Goal: Transaction & Acquisition: Purchase product/service

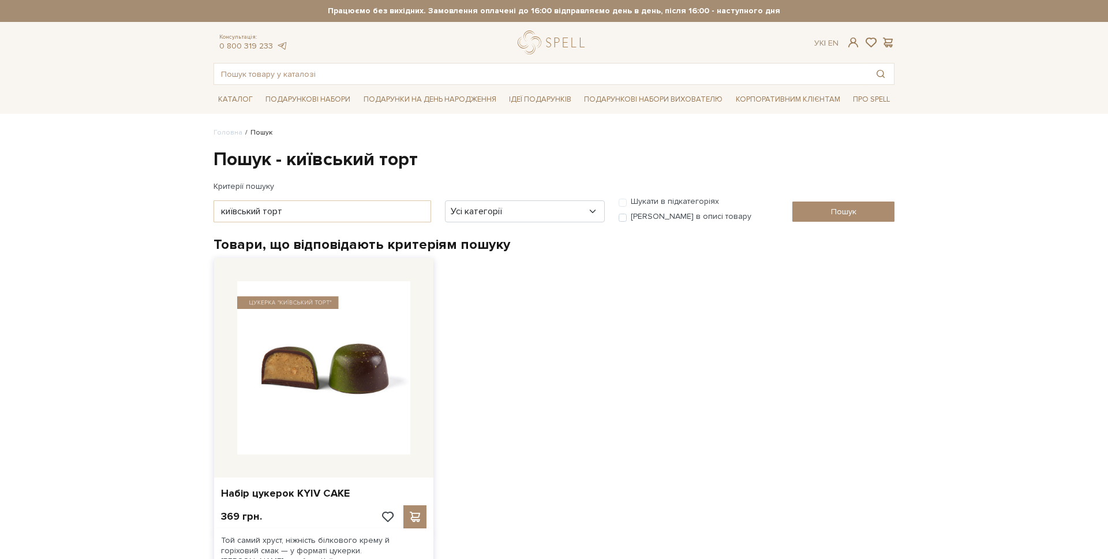
click at [310, 320] on img at bounding box center [323, 367] width 173 height 173
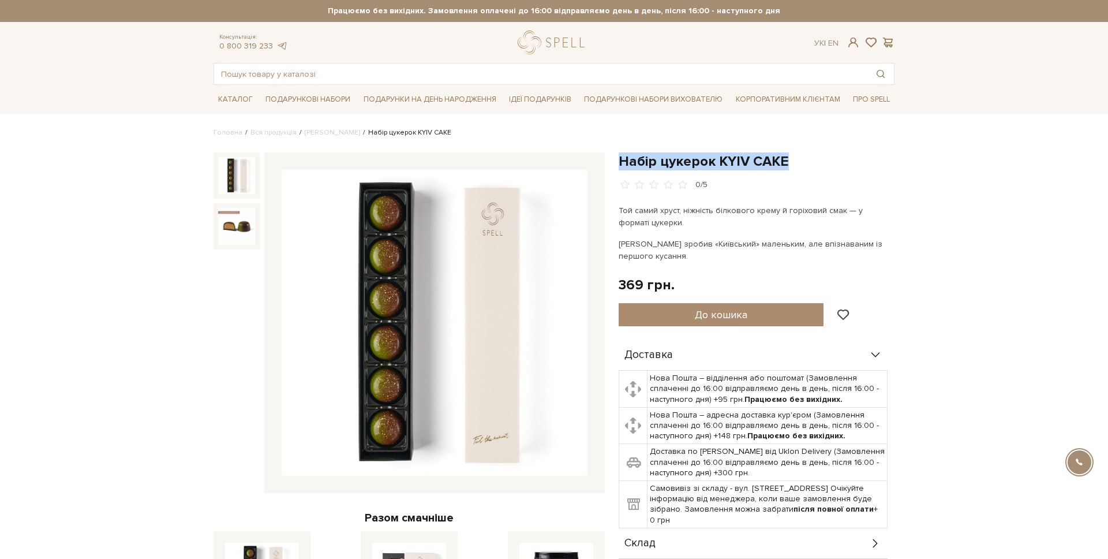
drag, startPoint x: 798, startPoint y: 155, endPoint x: 620, endPoint y: 164, distance: 178.6
click at [620, 164] on h1 "Набір цукерок KYIV CAKE" at bounding box center [757, 161] width 276 height 18
copy h1 "Набір цукерок KYIV CAKE"
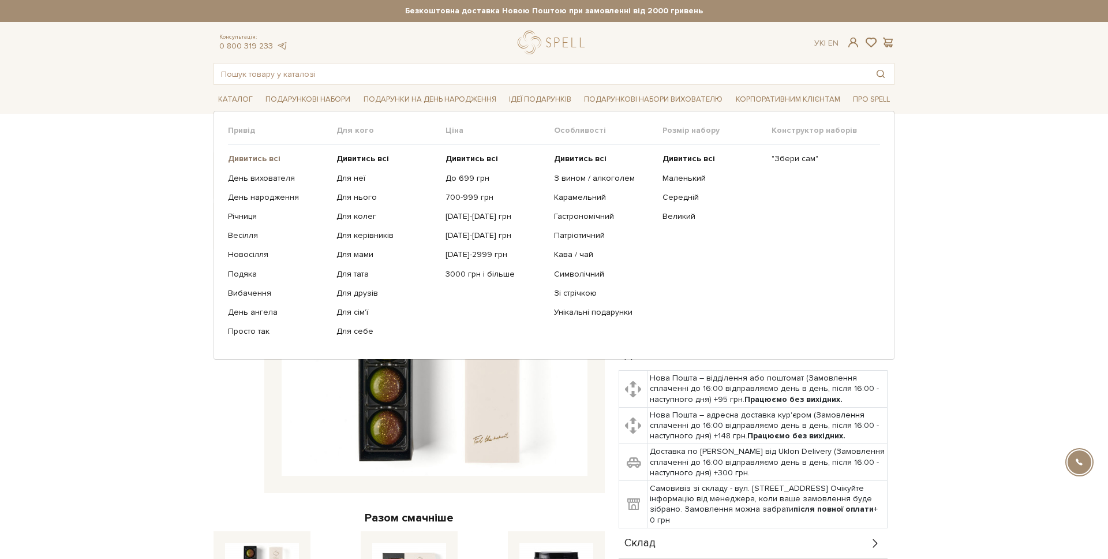
click at [272, 155] on b "Дивитись всі" at bounding box center [254, 159] width 53 height 10
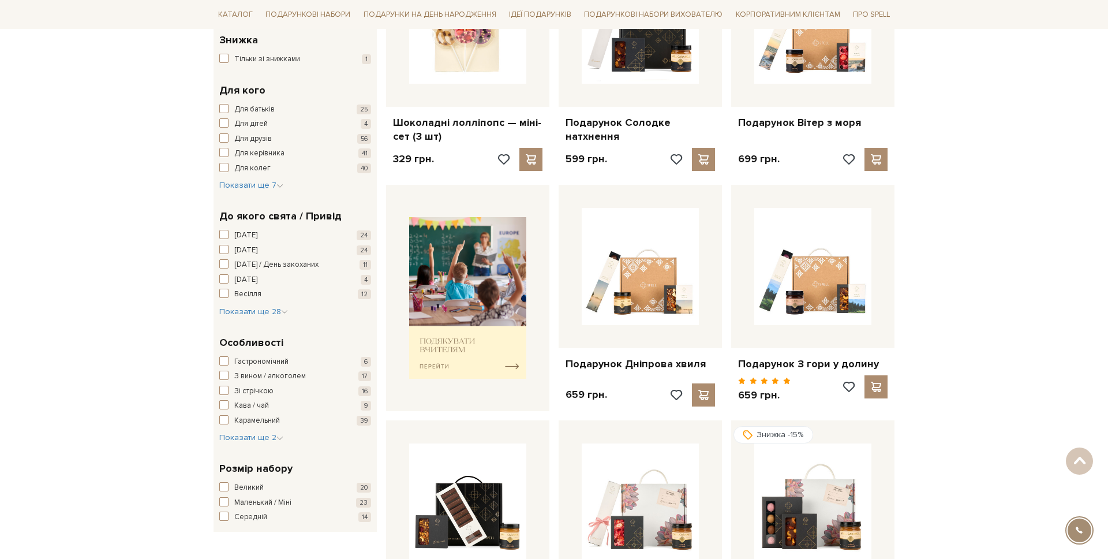
scroll to position [317, 0]
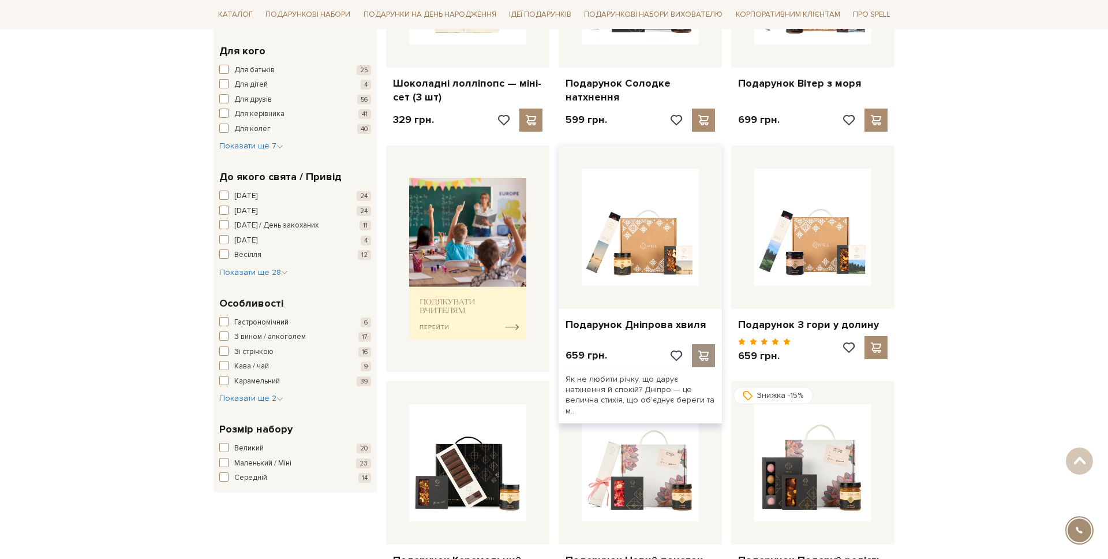
click at [704, 354] on span at bounding box center [703, 355] width 14 height 10
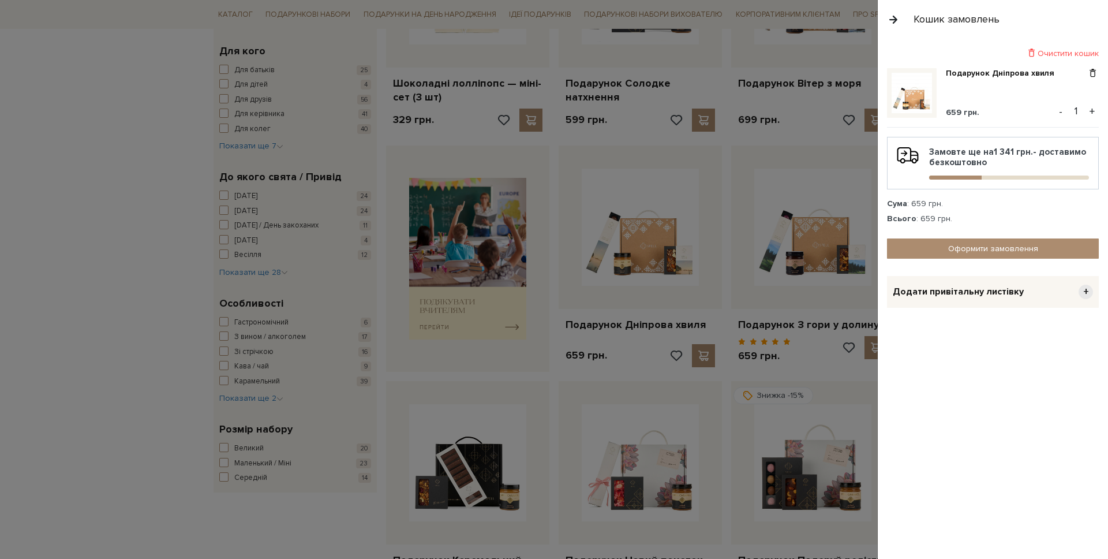
click at [1088, 107] on button "+" at bounding box center [1092, 111] width 13 height 17
click at [1095, 109] on button "+" at bounding box center [1092, 111] width 13 height 17
click at [1090, 110] on button "+" at bounding box center [1092, 111] width 13 height 17
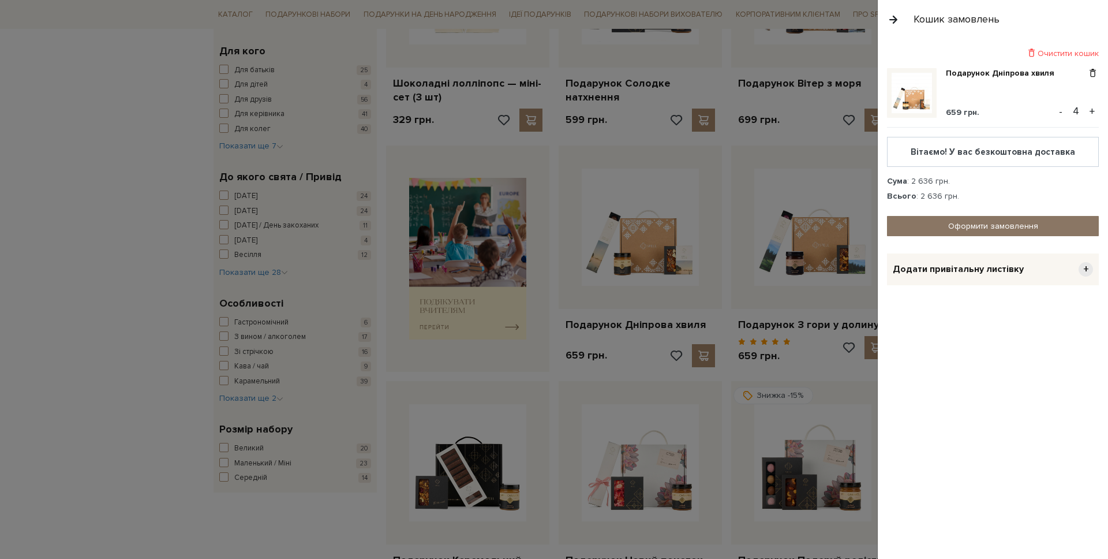
click at [965, 219] on link "Оформити замовлення" at bounding box center [993, 226] width 212 height 20
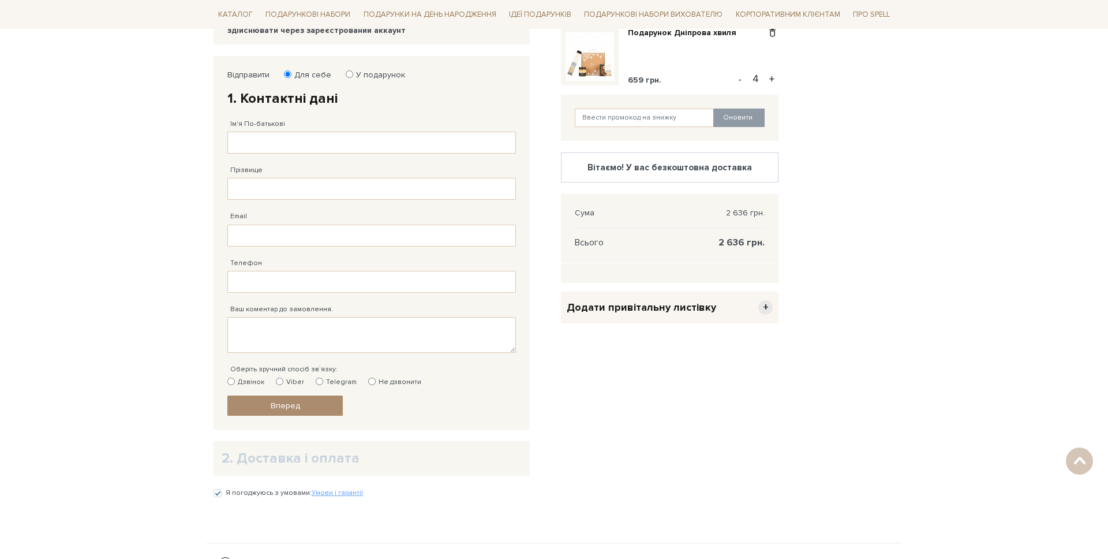
scroll to position [169, 0]
click at [622, 128] on div "Оновити" at bounding box center [670, 118] width 218 height 46
click at [622, 122] on input "text" at bounding box center [645, 118] width 140 height 18
paste input "Kyivcakegift"
type input "Kyivcakegift"
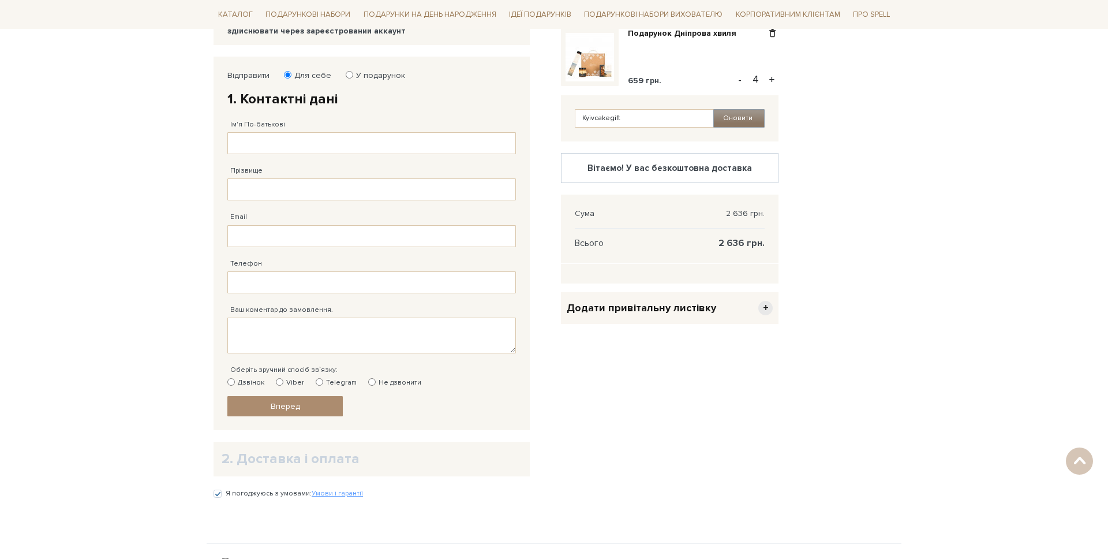
click at [761, 119] on button "Оновити" at bounding box center [738, 118] width 51 height 18
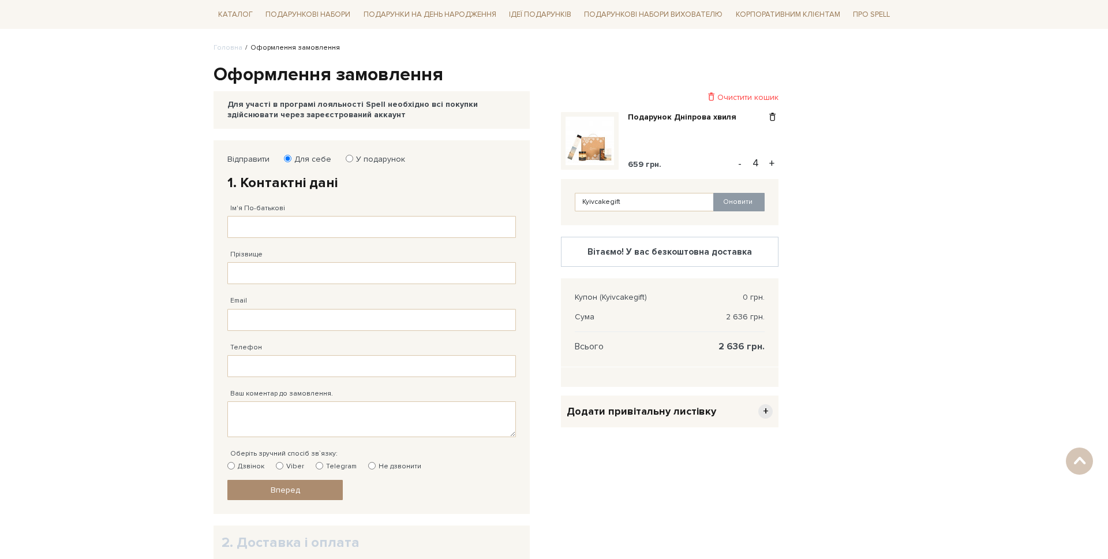
scroll to position [73, 0]
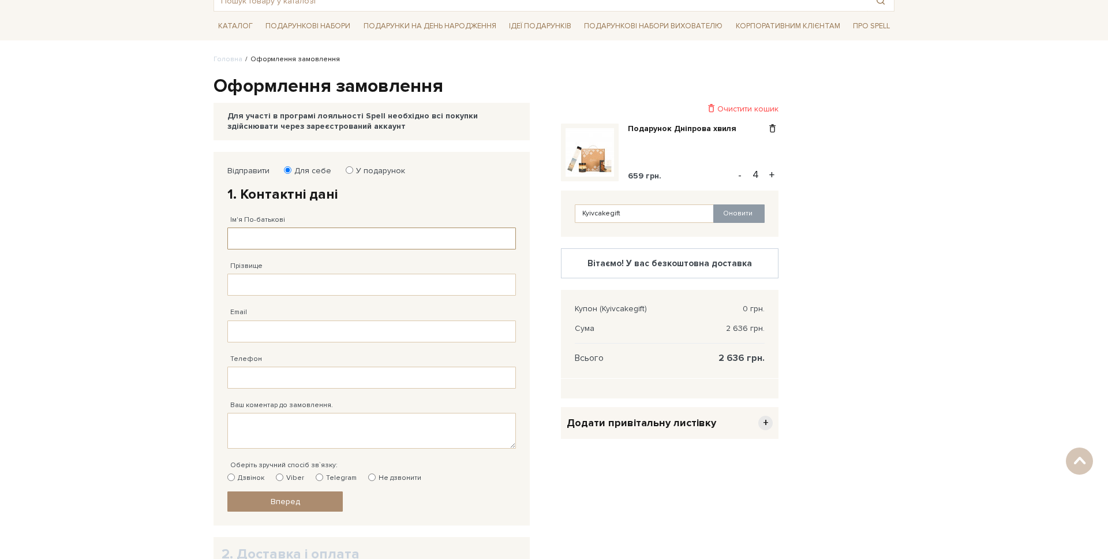
click at [342, 231] on input "Ім'я По-батькові" at bounding box center [371, 238] width 289 height 22
type input "Михайло Романович"
click at [289, 274] on input "Прізвище" at bounding box center [371, 285] width 289 height 22
type input "Ковальов"
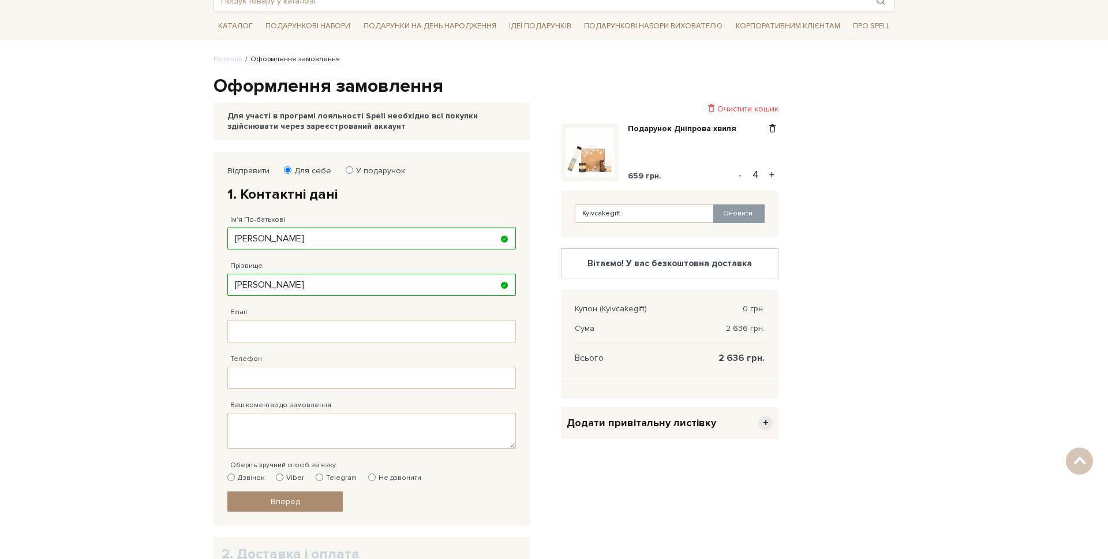
click at [298, 345] on div "Телефон Заповніть поле!" at bounding box center [371, 365] width 289 height 46
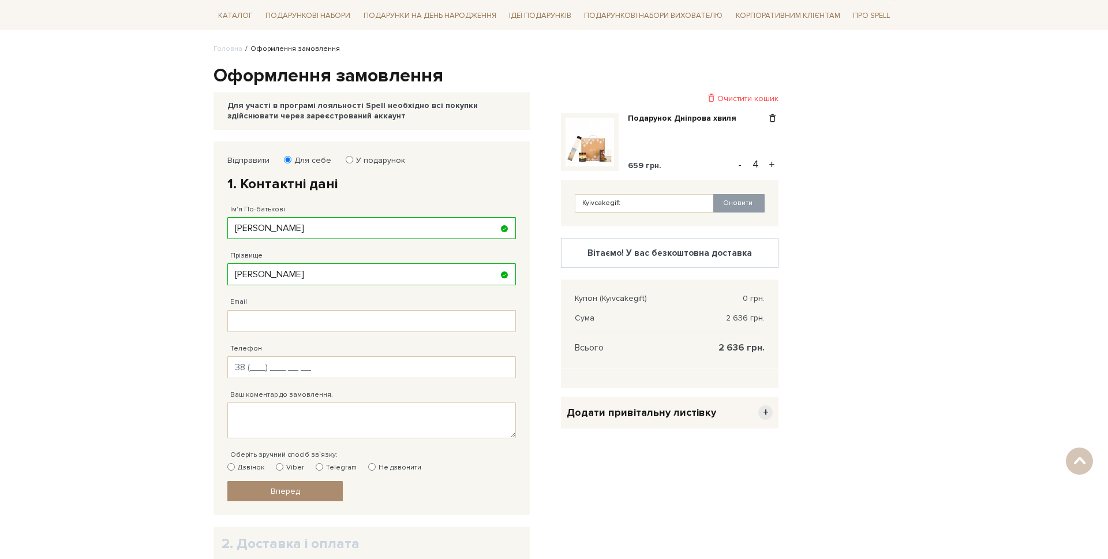
click at [250, 387] on div "Ваш коментар до замовлення." at bounding box center [371, 408] width 289 height 60
click at [256, 371] on input "Телефон" at bounding box center [371, 367] width 289 height 22
click at [285, 373] on input "Телефон" at bounding box center [371, 366] width 289 height 22
click at [305, 365] on input "Телефон" at bounding box center [371, 365] width 289 height 22
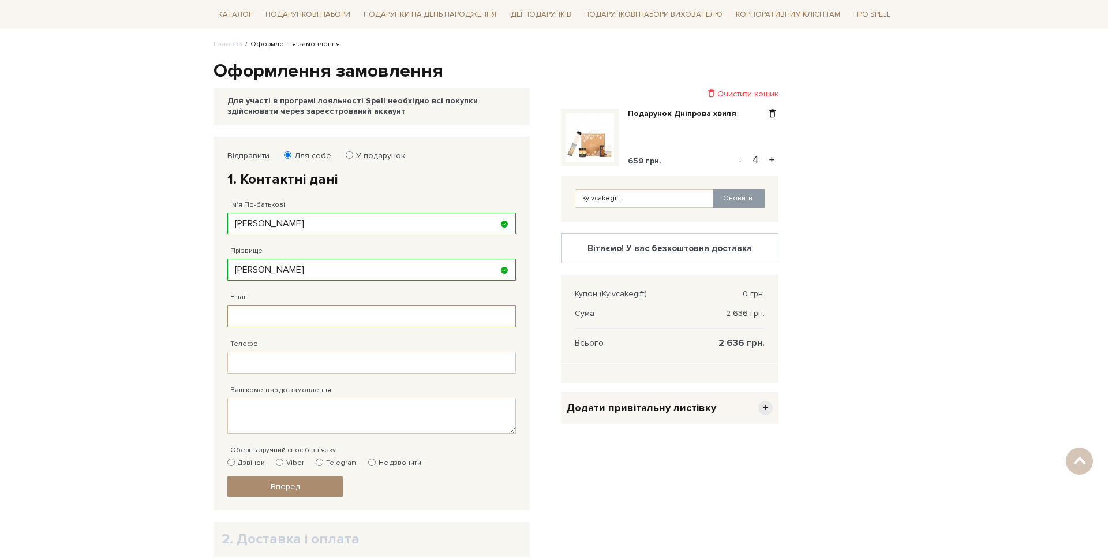
click at [283, 316] on input "Email" at bounding box center [371, 316] width 289 height 22
type input "m.kovalov@spellchocolate.com"
click at [279, 360] on input "Телефон" at bounding box center [371, 362] width 289 height 22
type input "38 (067) 443 81 82"
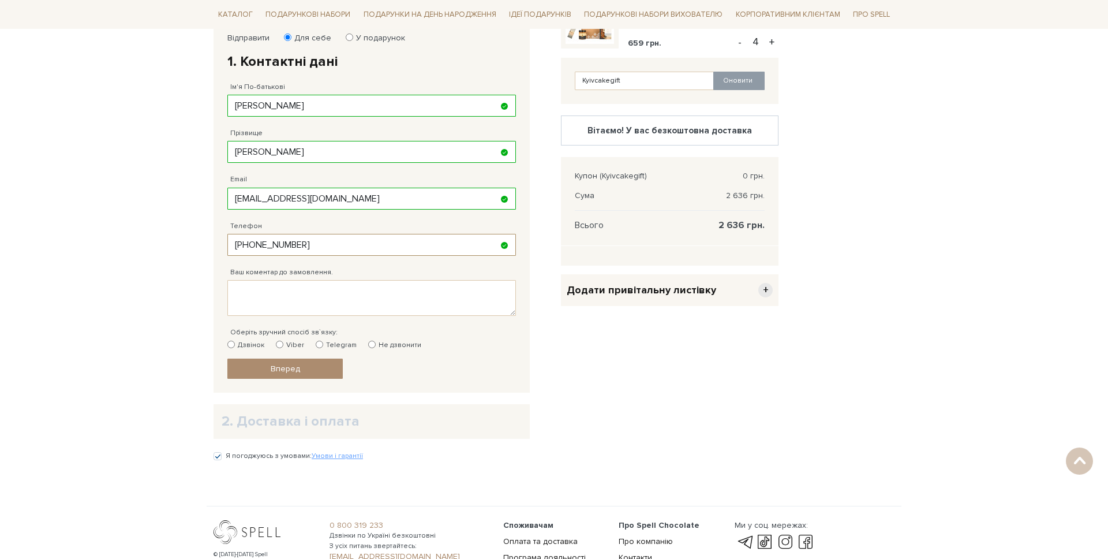
scroll to position [219, 0]
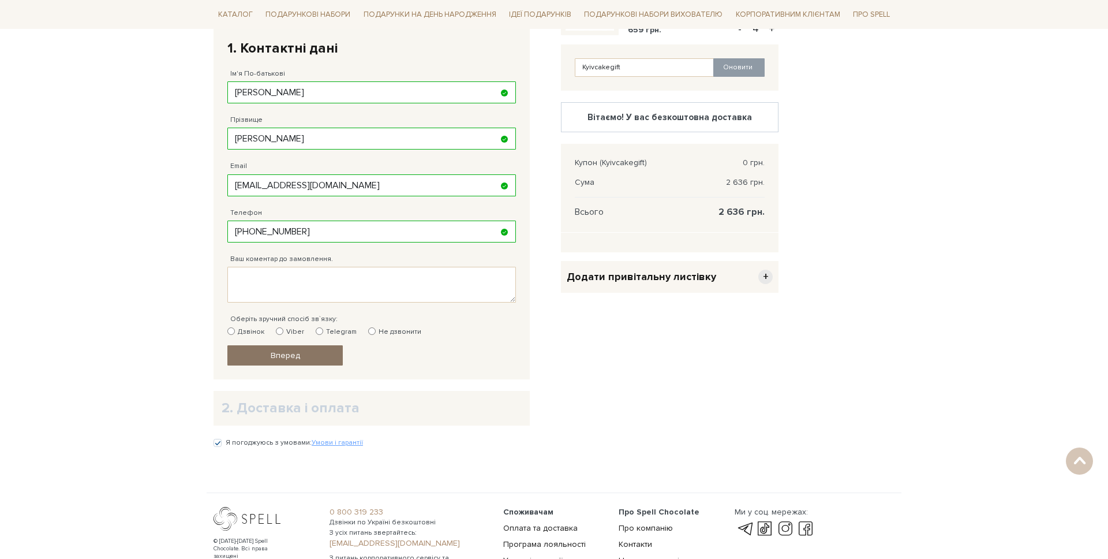
click at [292, 361] on link "Вперед" at bounding box center [284, 355] width 115 height 20
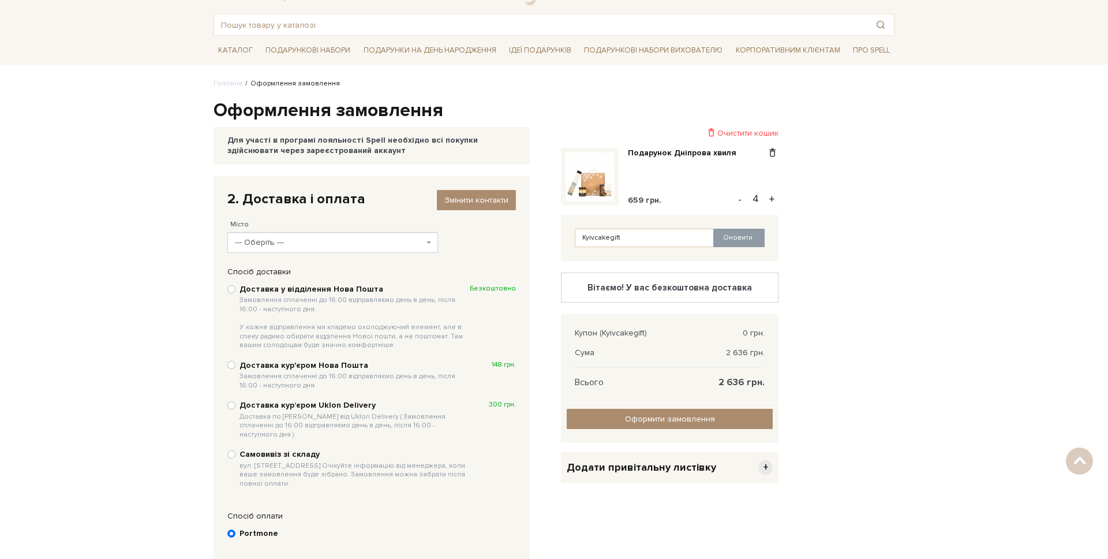
scroll to position [46, 0]
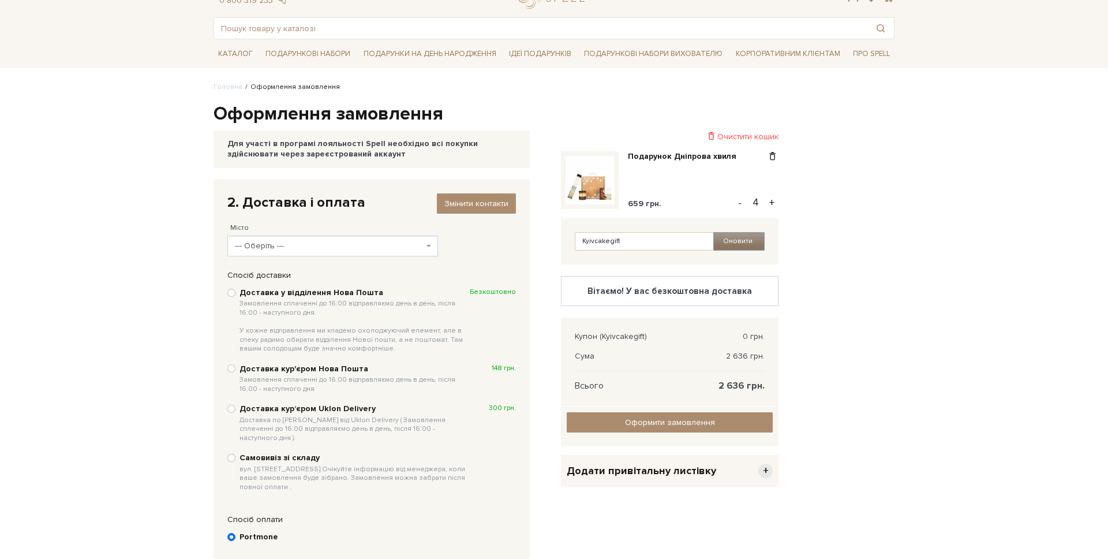
click at [746, 239] on button "Оновити" at bounding box center [738, 241] width 51 height 18
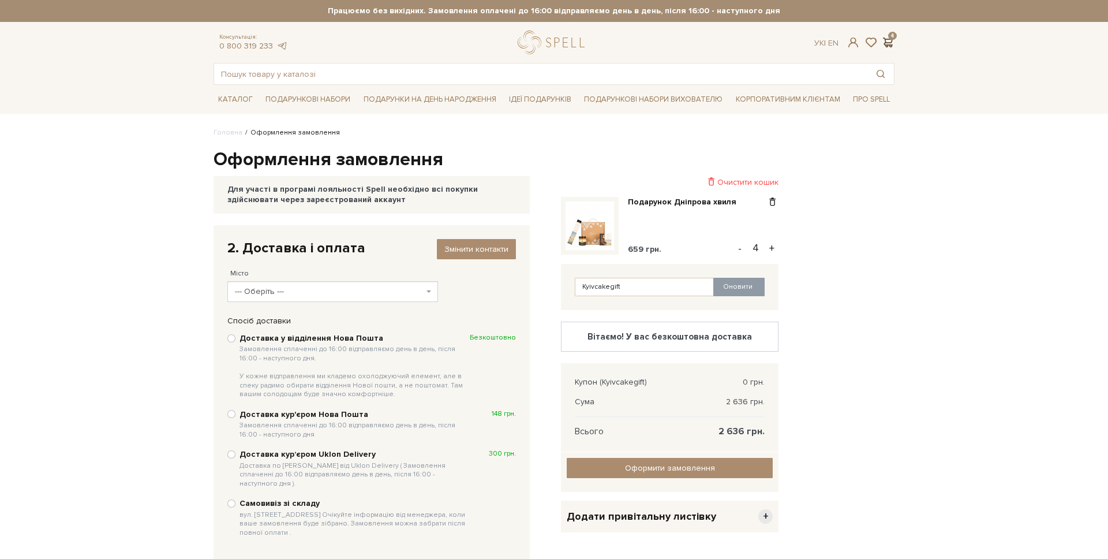
click at [888, 44] on span at bounding box center [888, 42] width 14 height 12
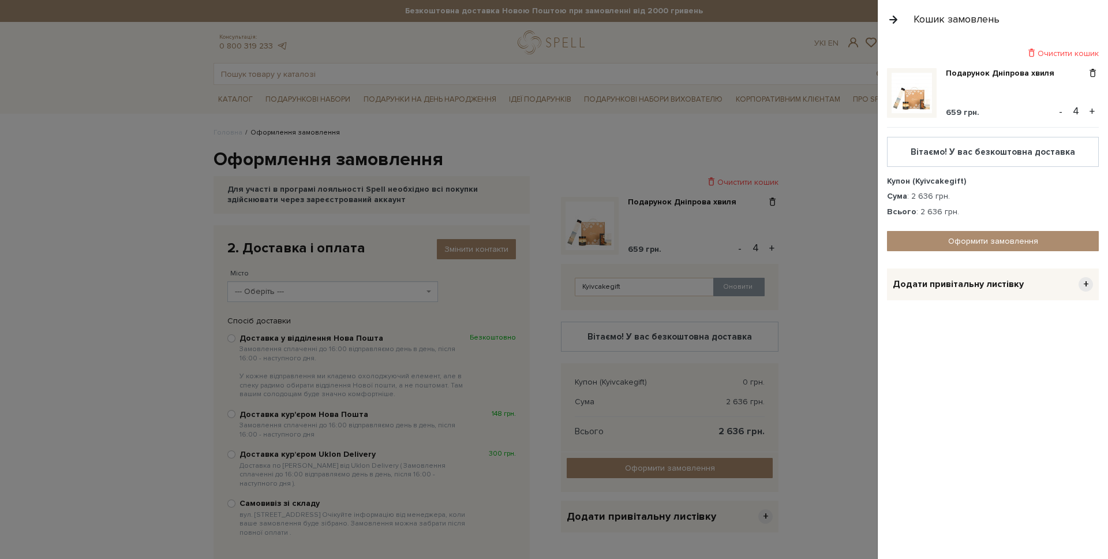
click at [1055, 50] on div "Очистити кошик" at bounding box center [993, 53] width 212 height 11
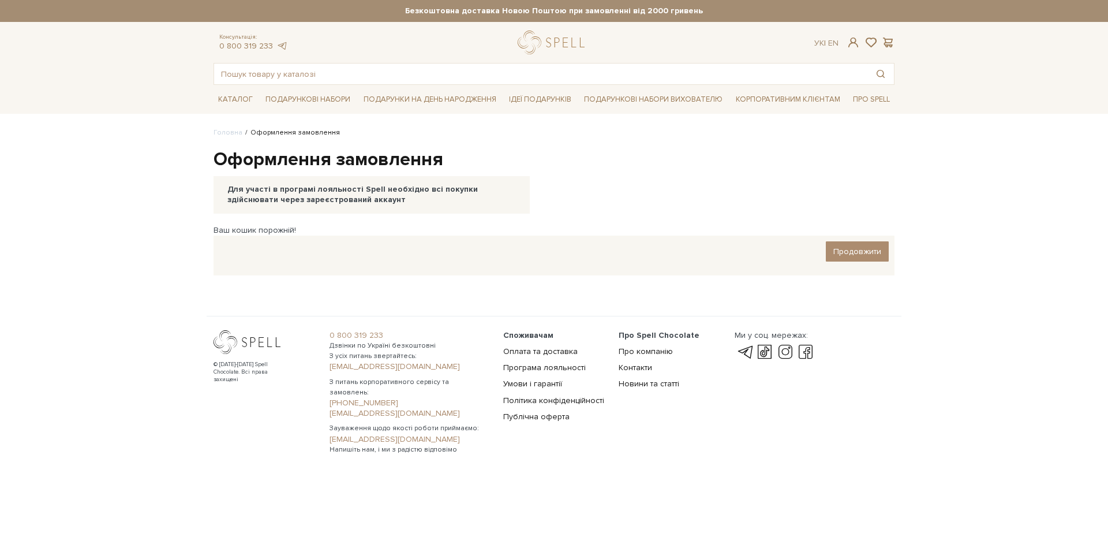
click at [683, 120] on div at bounding box center [554, 279] width 1108 height 559
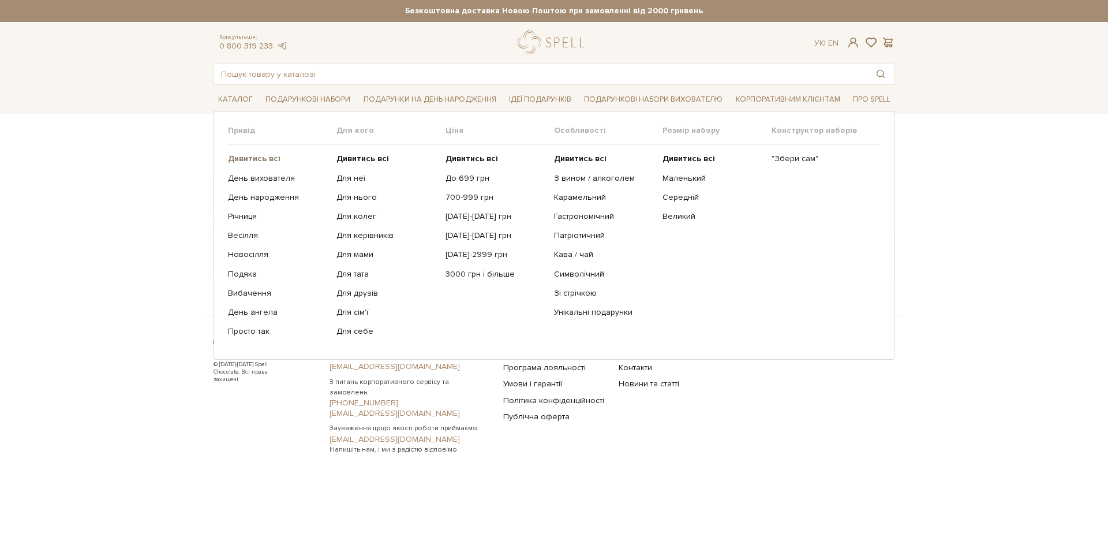
click at [234, 155] on b "Дивитись всі" at bounding box center [254, 159] width 53 height 10
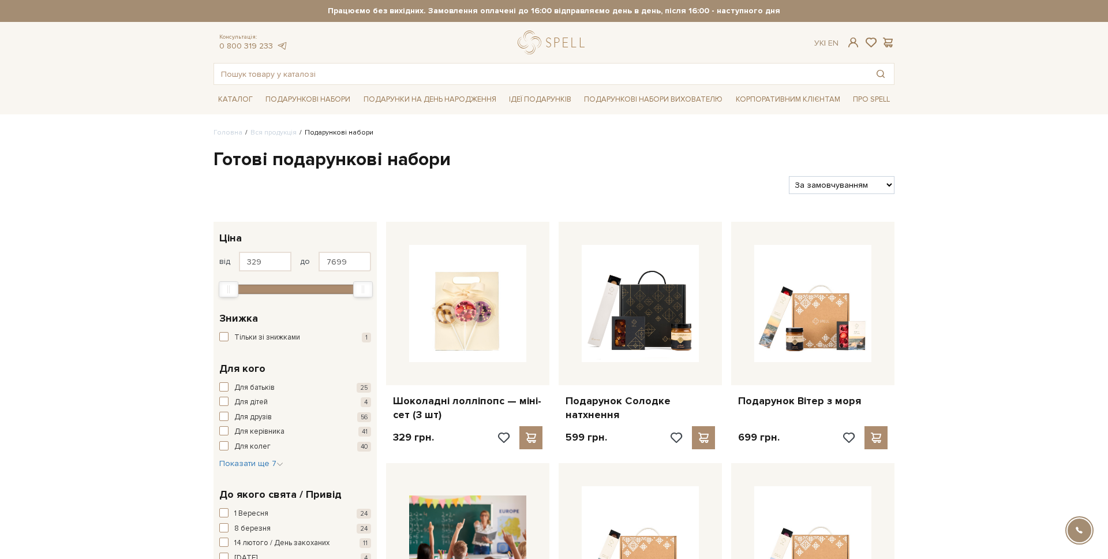
click at [815, 183] on select "За замовчуванням За Ціною (зростання) За Ціною (зменшення) Новинки За популярні…" at bounding box center [842, 185] width 106 height 18
select select "[URL][DOMAIN_NAME]"
click at [789, 176] on select "За замовчуванням За Ціною (зростання) За Ціною (зменшення) Новинки За популярні…" at bounding box center [842, 185] width 106 height 18
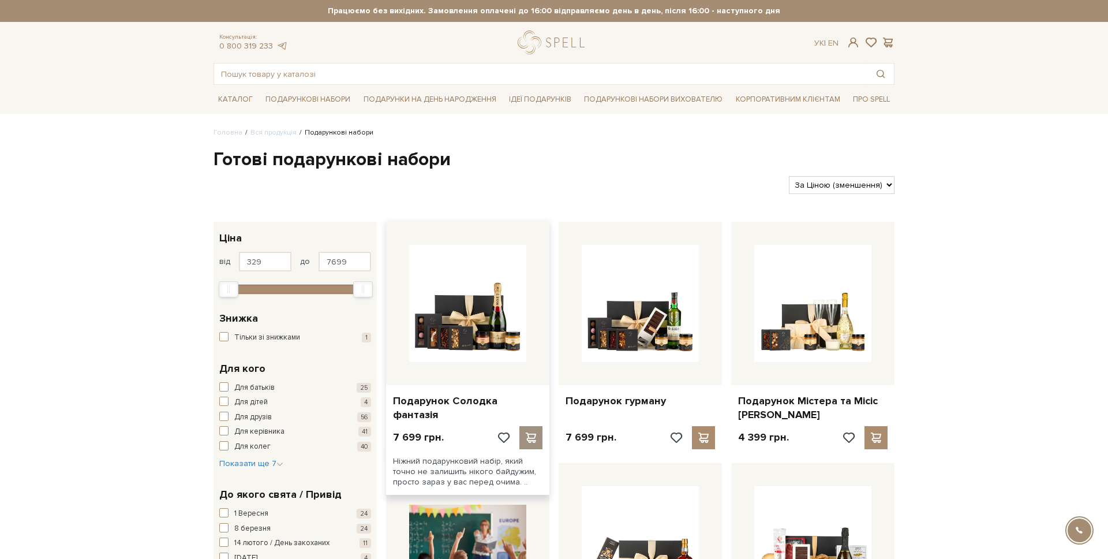
click at [523, 432] on span at bounding box center [530, 437] width 14 height 10
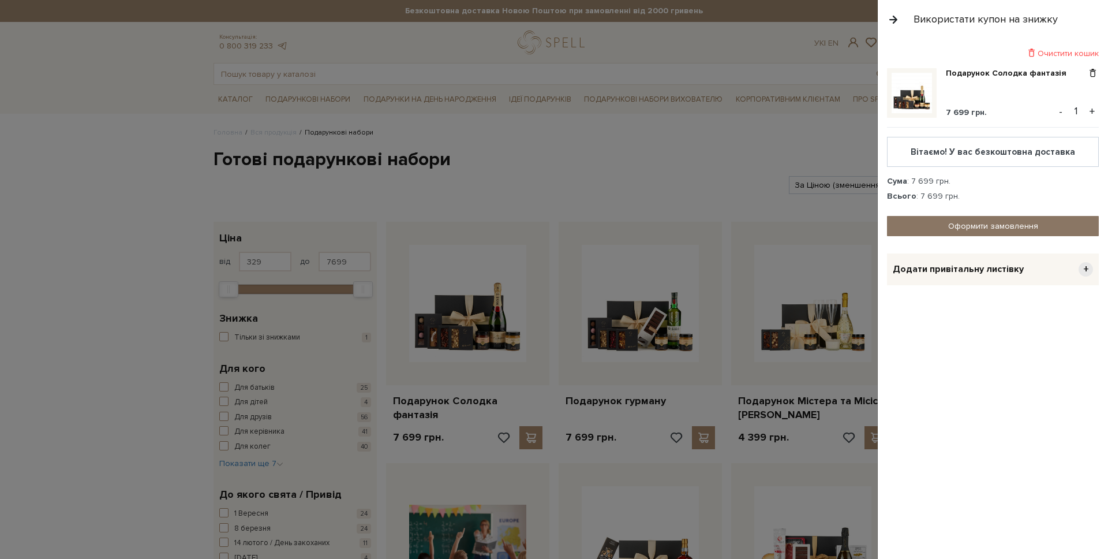
click at [970, 222] on link "Оформити замовлення" at bounding box center [993, 226] width 212 height 20
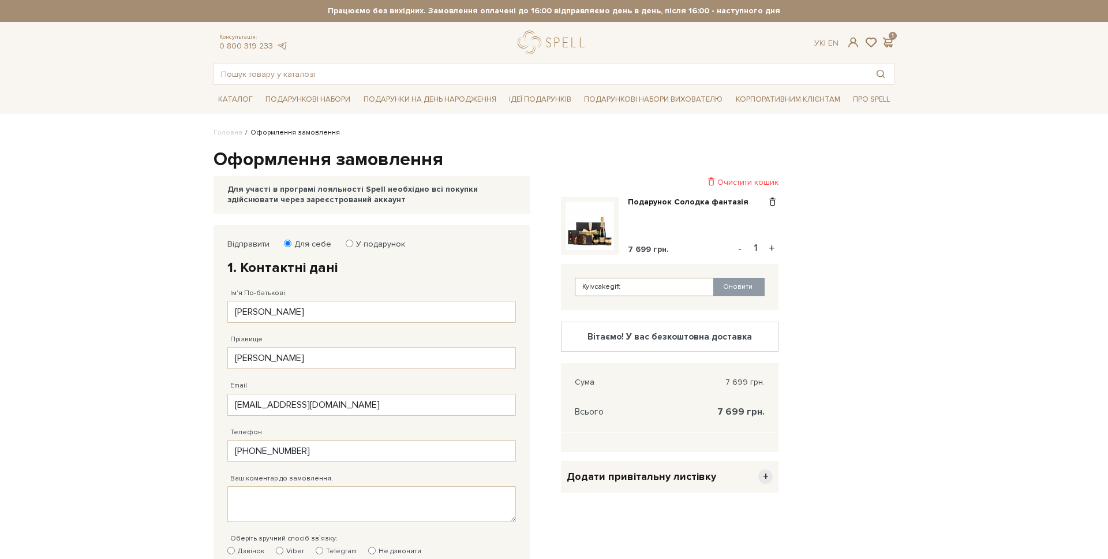
click at [639, 285] on input "Kyivcakegift" at bounding box center [645, 287] width 140 height 18
paste input "kyivcake"
type input "kyivcake"
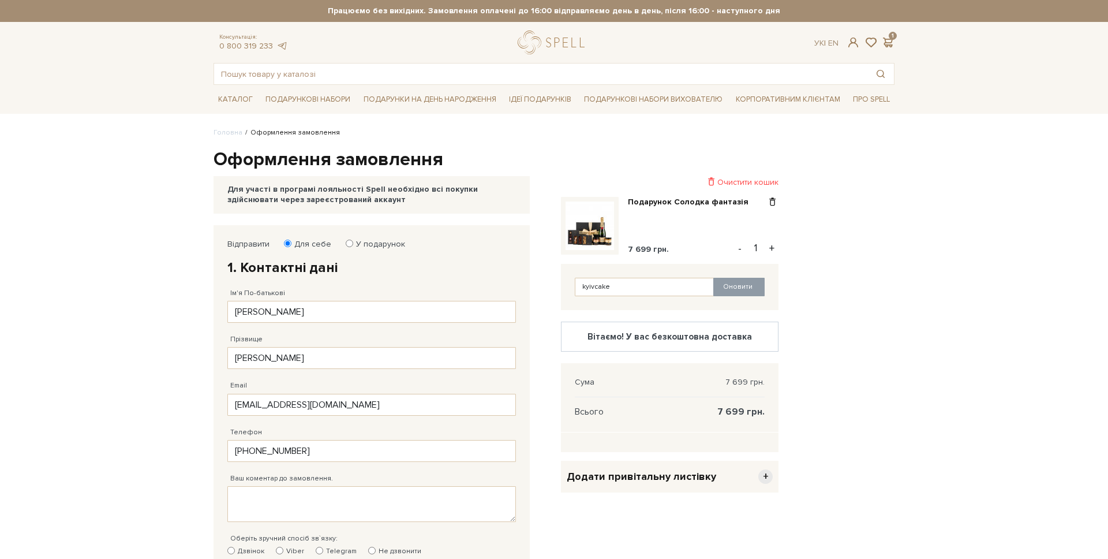
click at [766, 286] on div "kyivcake Оновити" at bounding box center [670, 287] width 218 height 46
click at [751, 285] on button "Оновити" at bounding box center [738, 287] width 51 height 18
